Goal: Information Seeking & Learning: Stay updated

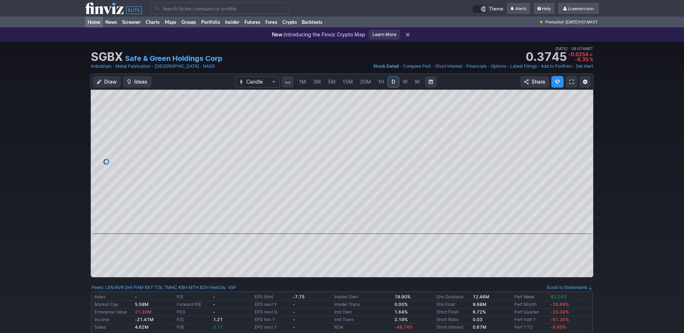
click at [96, 21] on link "Home" at bounding box center [94, 22] width 18 height 11
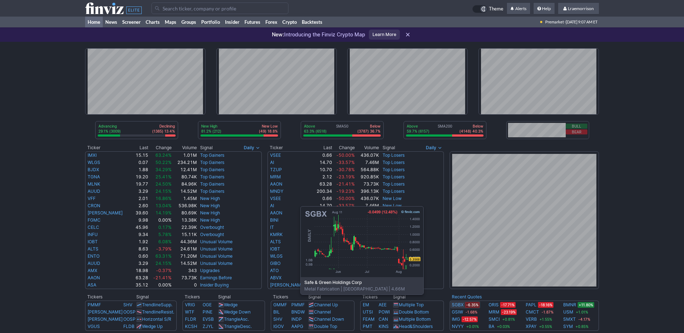
click at [455, 305] on link "SGBX" at bounding box center [458, 304] width 12 height 7
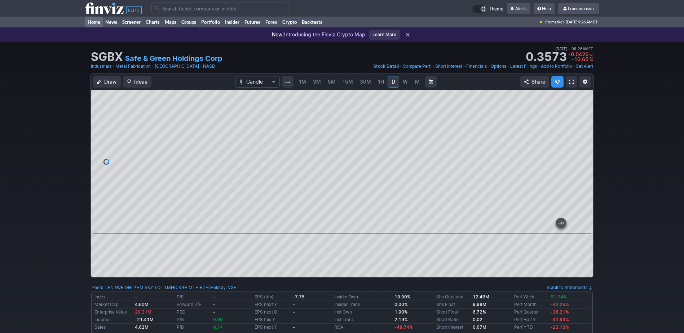
click at [96, 20] on link "Home" at bounding box center [94, 22] width 18 height 11
